Goal: Task Accomplishment & Management: Complete application form

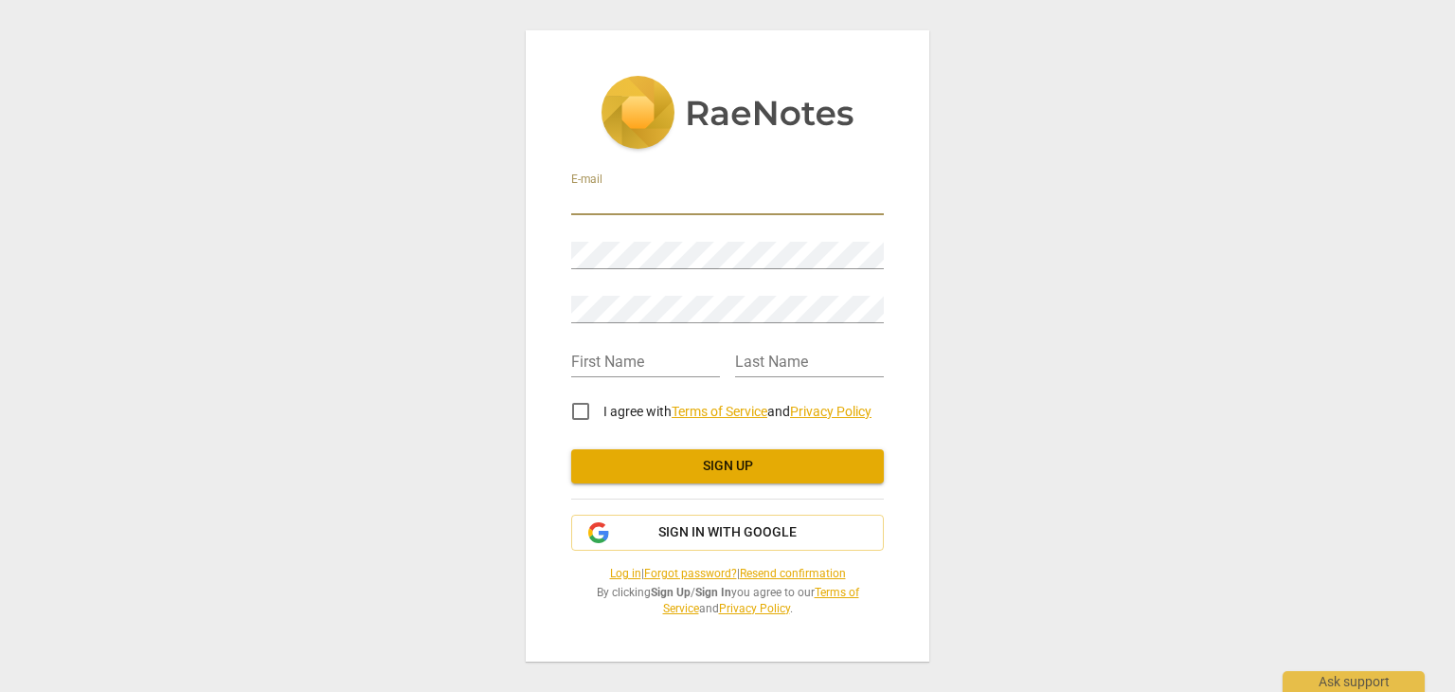
click at [742, 206] on input "email" at bounding box center [727, 201] width 313 height 27
type input "[EMAIL_ADDRESS][DOMAIN_NAME]"
click at [584, 407] on input "I agree with Terms of Service and Privacy Policy" at bounding box center [580, 411] width 45 height 45
click at [746, 460] on span "Sign up" at bounding box center [728, 466] width 282 height 19
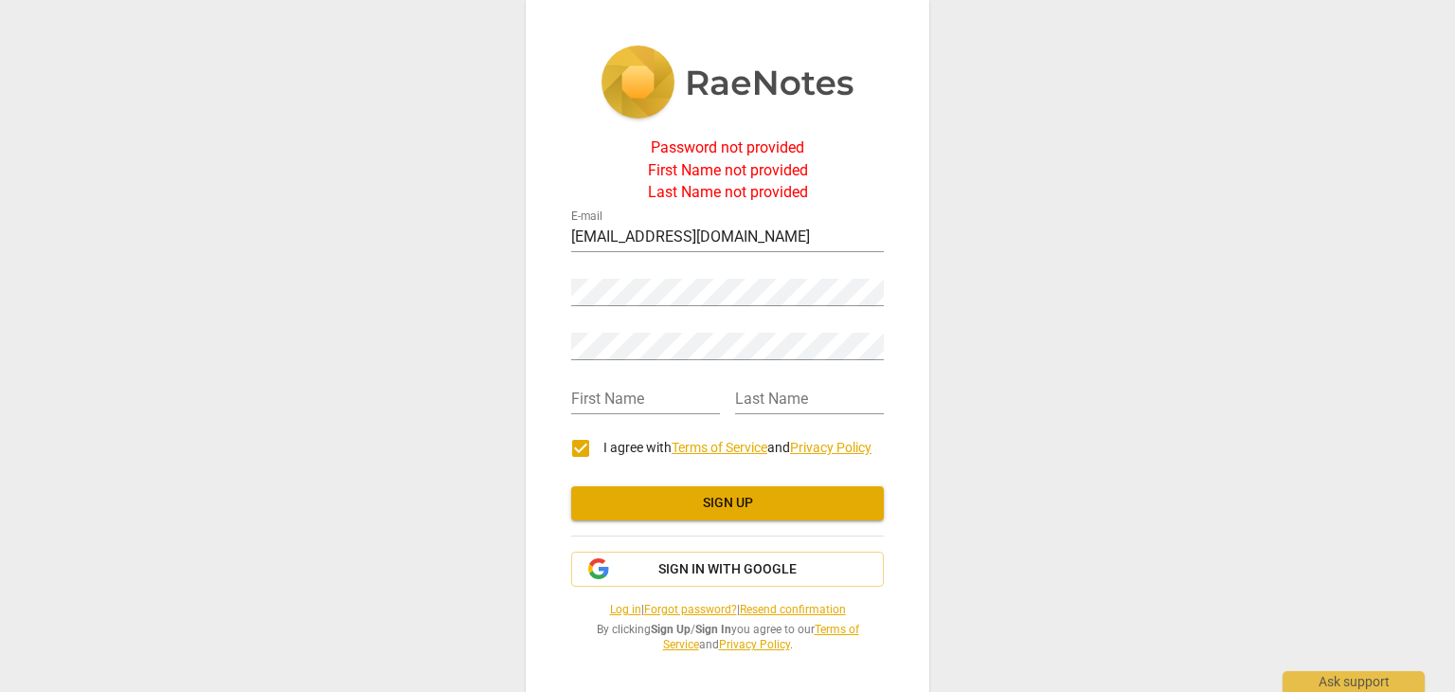
click at [571, 448] on input "I agree with Terms of Service and Privacy Policy" at bounding box center [580, 447] width 45 height 45
checkbox input "false"
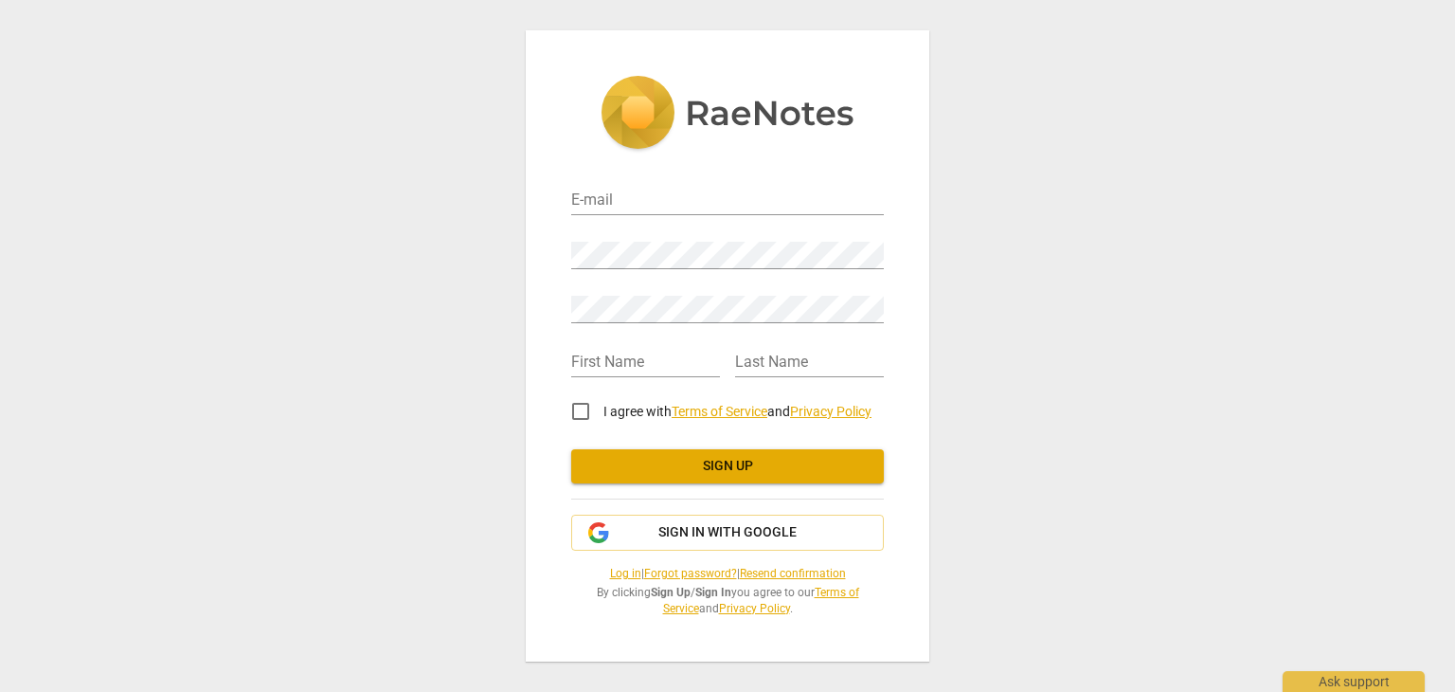
click at [735, 466] on span "Sign up" at bounding box center [728, 466] width 282 height 19
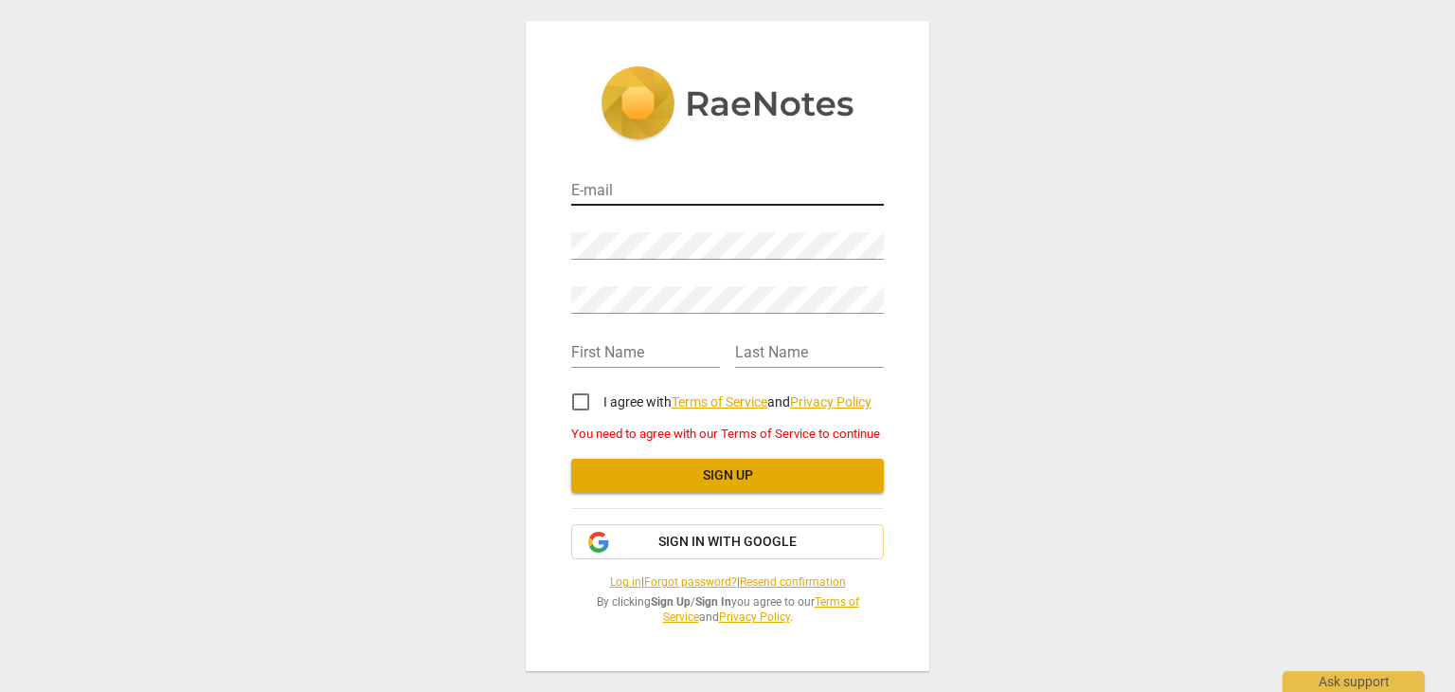
click at [728, 194] on input "email" at bounding box center [727, 191] width 313 height 27
type input "chanel.rooi@gmail.com"
click at [739, 229] on div "Password" at bounding box center [727, 238] width 313 height 43
click at [753, 260] on div "Password" at bounding box center [727, 236] width 313 height 54
click at [686, 348] on input "text" at bounding box center [645, 353] width 149 height 27
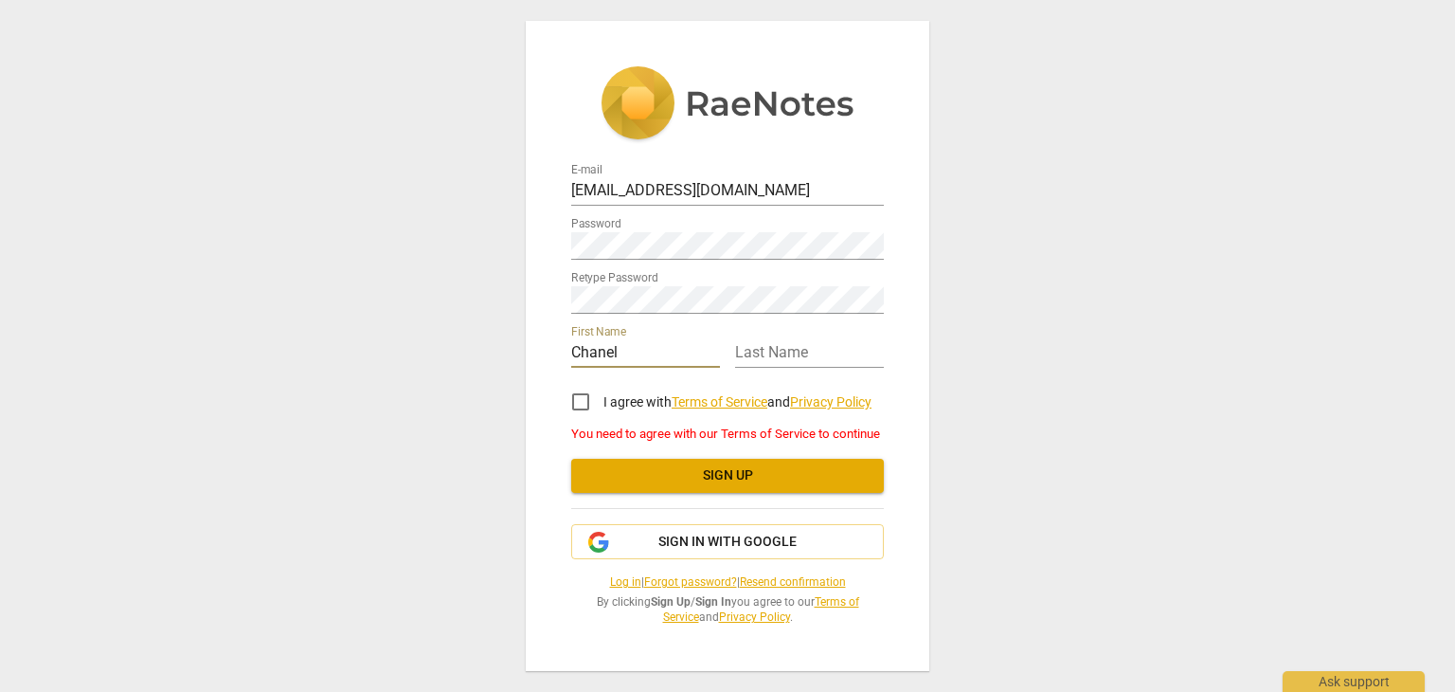
type input "Chanel"
type input "Rooi"
click at [569, 408] on input "I agree with Terms of Service and Privacy Policy" at bounding box center [580, 401] width 45 height 45
checkbox input "true"
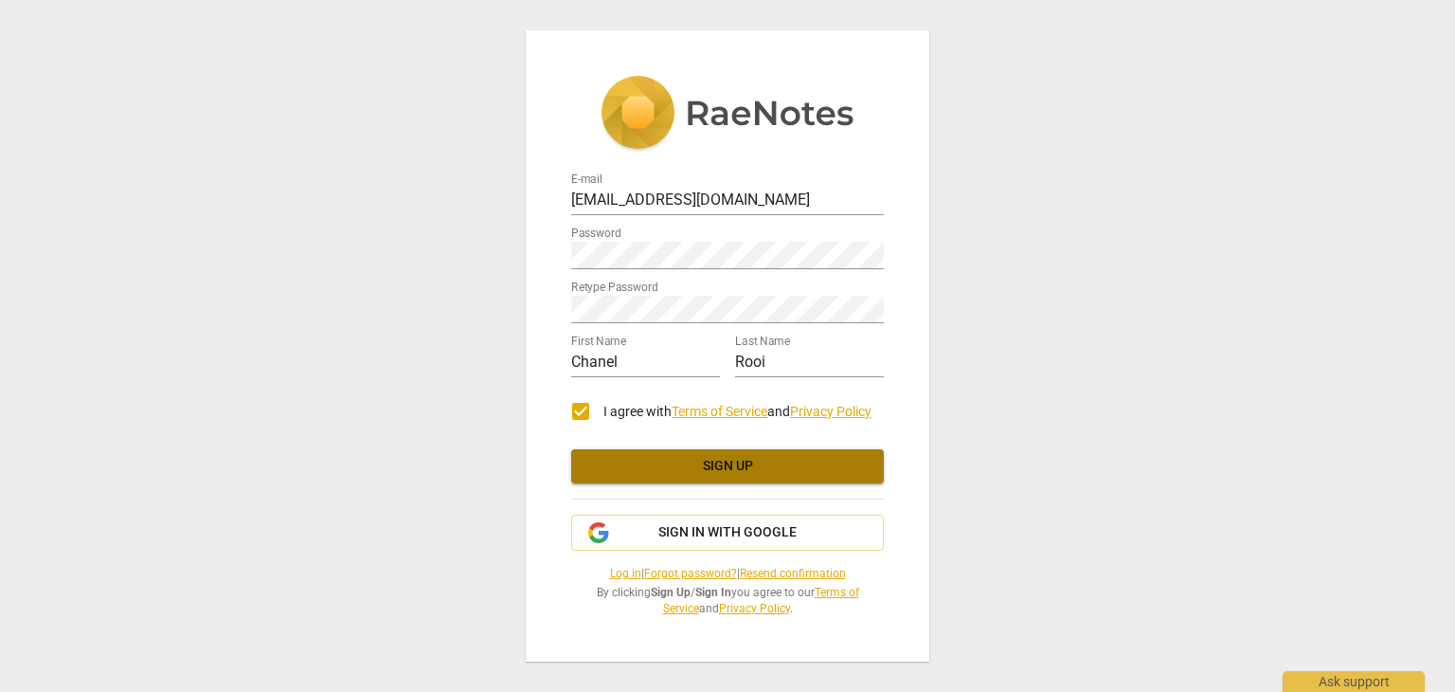
click at [728, 471] on span "Sign up" at bounding box center [728, 466] width 282 height 19
